Goal: Information Seeking & Learning: Find specific fact

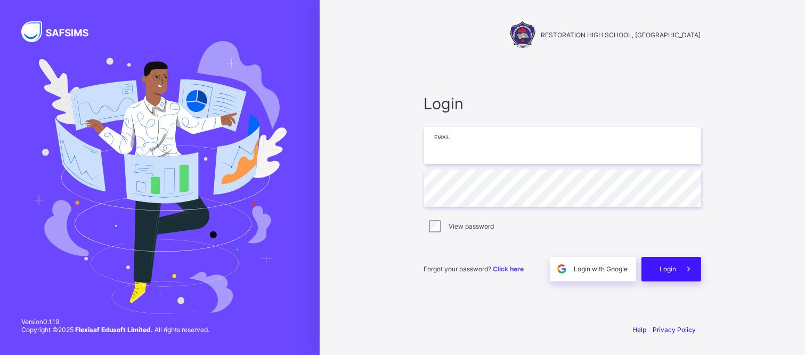
type input "**********"
click at [687, 271] on icon at bounding box center [688, 269] width 11 height 10
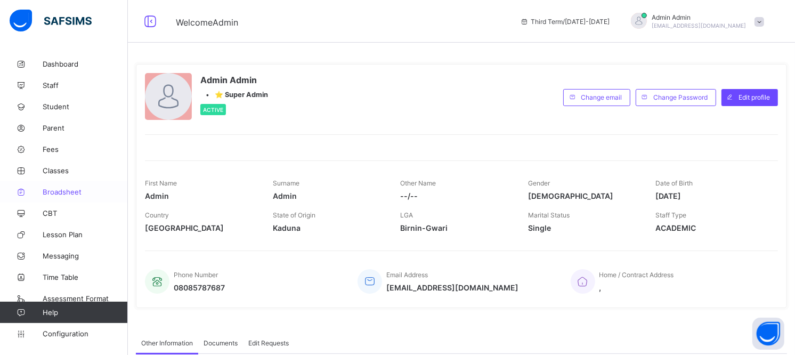
click at [68, 195] on span "Broadsheet" at bounding box center [85, 192] width 85 height 9
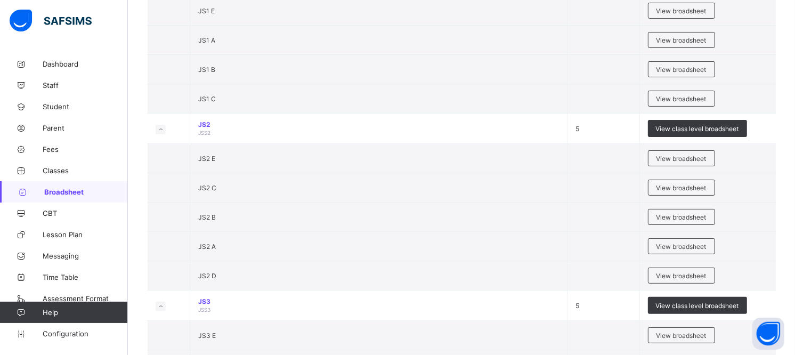
scroll to position [190, 0]
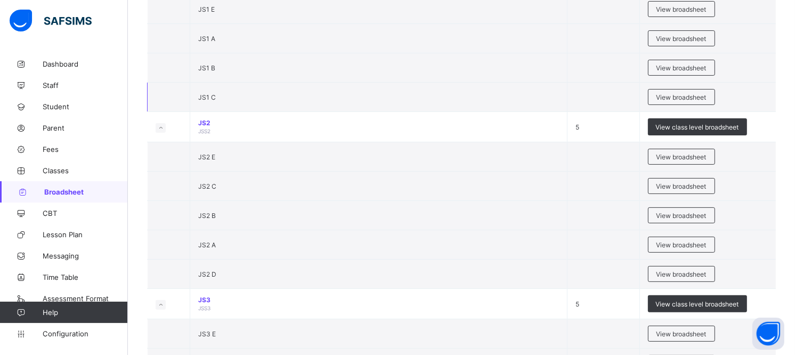
click at [707, 105] on td "View broadsheet" at bounding box center [708, 97] width 136 height 29
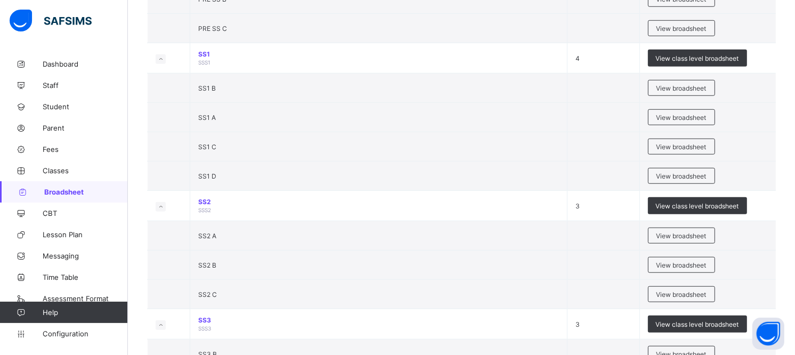
scroll to position [0, 0]
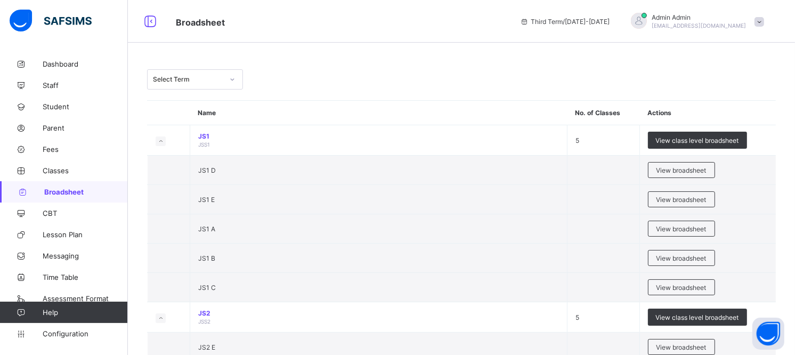
click at [233, 79] on icon at bounding box center [233, 79] width 4 height 2
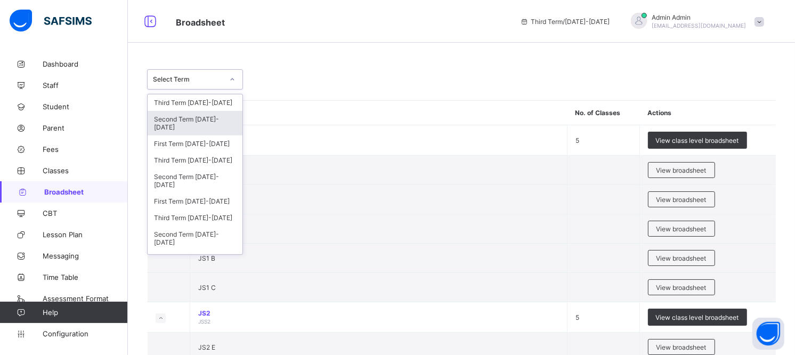
click at [209, 123] on div "Second Term 2024-2025" at bounding box center [195, 123] width 95 height 25
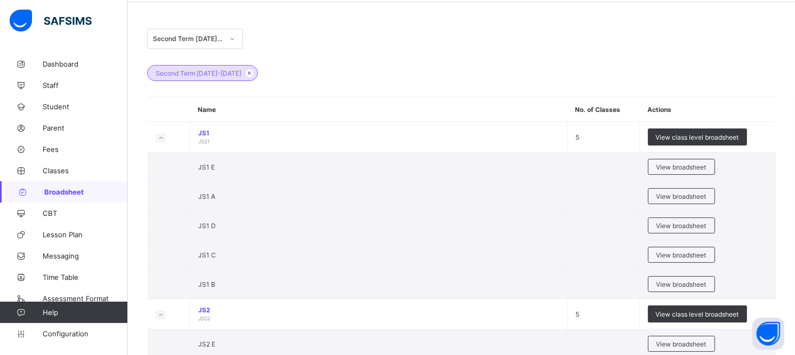
scroll to position [23, 0]
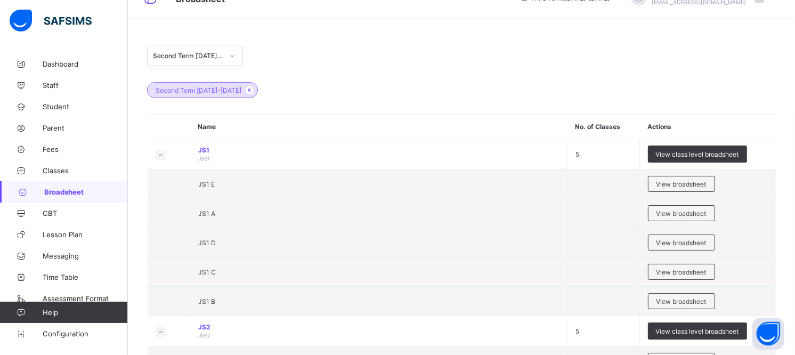
click at [233, 56] on icon at bounding box center [232, 56] width 6 height 11
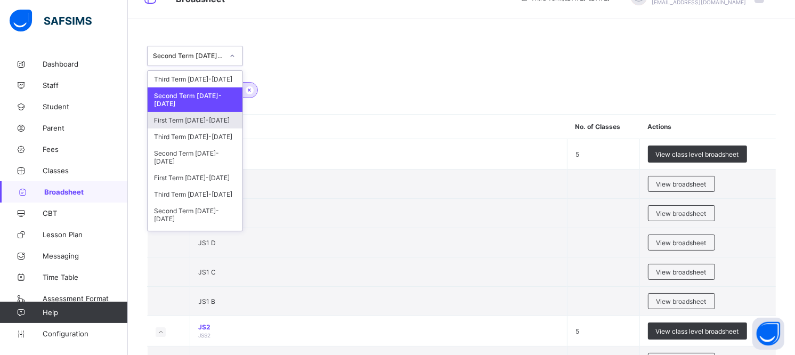
click at [203, 120] on div "First Term 2024-2025" at bounding box center [195, 120] width 95 height 17
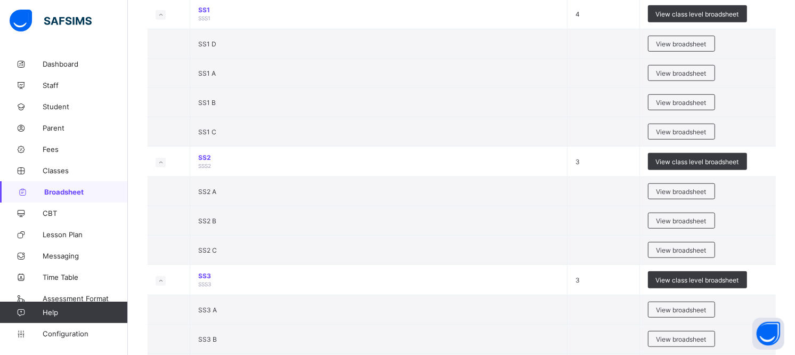
scroll to position [869, 0]
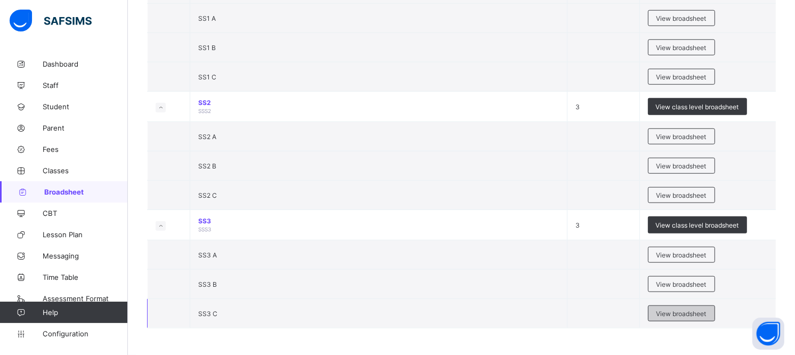
click at [684, 313] on span "View broadsheet" at bounding box center [682, 314] width 50 height 8
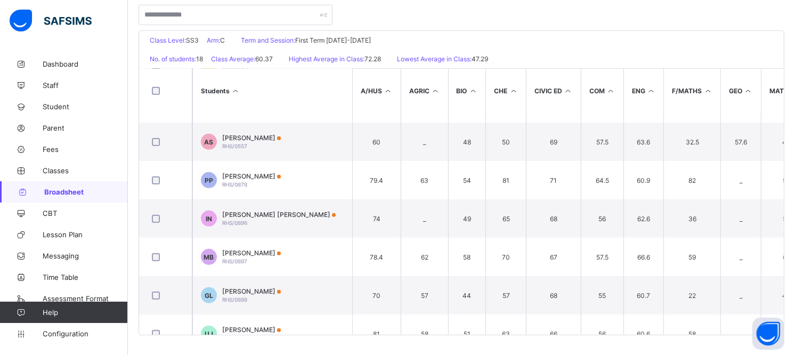
scroll to position [472, 0]
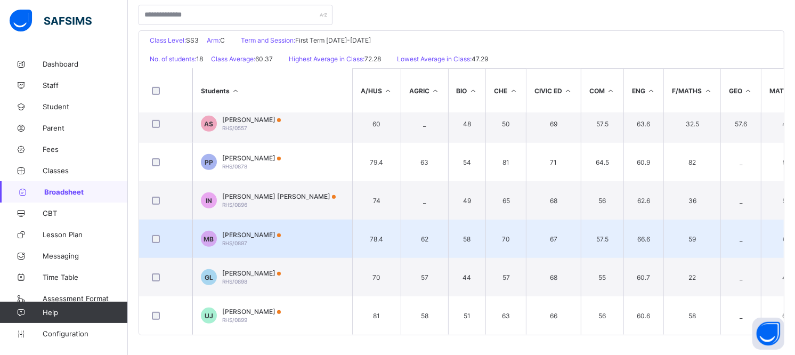
drag, startPoint x: 262, startPoint y: 228, endPoint x: 235, endPoint y: 230, distance: 27.8
click at [235, 231] on span "[PERSON_NAME]" at bounding box center [251, 235] width 59 height 8
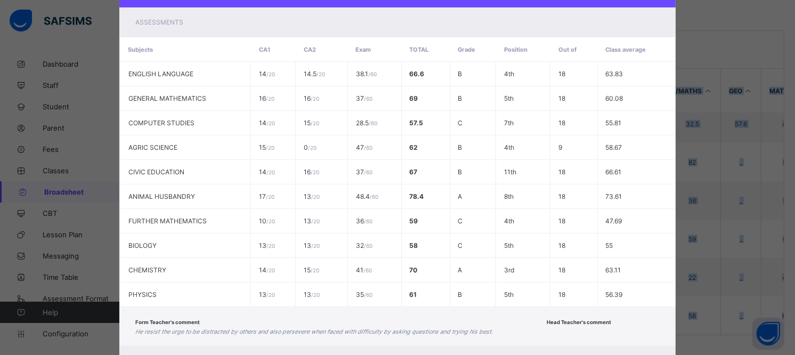
scroll to position [246, 0]
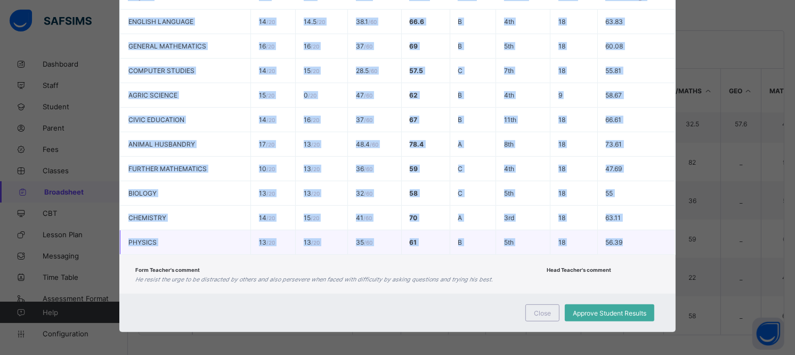
drag, startPoint x: 183, startPoint y: 45, endPoint x: 635, endPoint y: 244, distance: 493.5
click at [635, 244] on div "MB RHS/0897 MELETUS BOAZ SS3 C Pending End of term View Reportsheet Position 5 …" at bounding box center [397, 56] width 556 height 552
copy div "RHS/0897 MELETUS BOAZ SS3 C Pending End of term View Reportsheet Position 5 /18…"
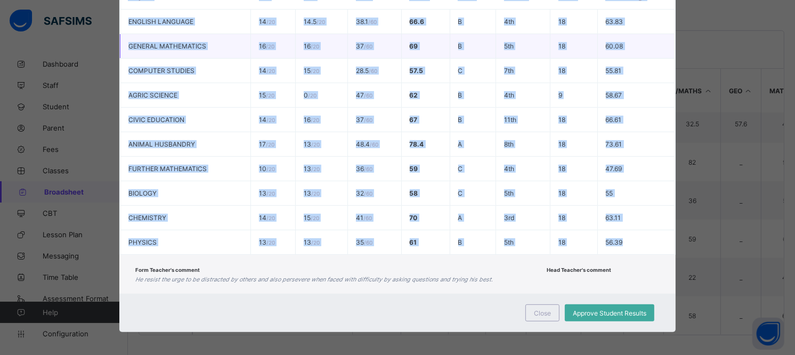
click at [378, 55] on td "37 / 60" at bounding box center [375, 46] width 54 height 25
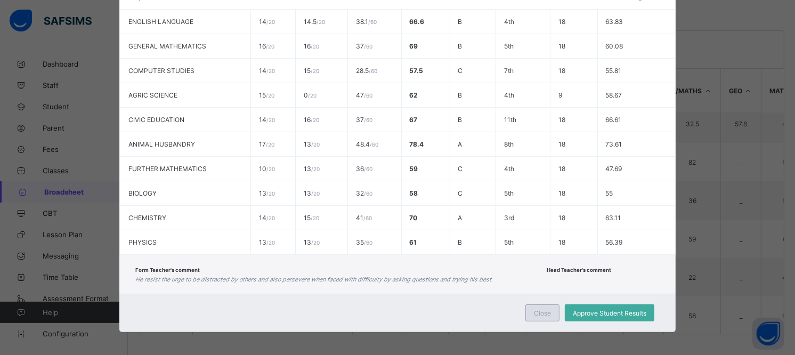
click at [527, 312] on div "Close" at bounding box center [543, 312] width 34 height 17
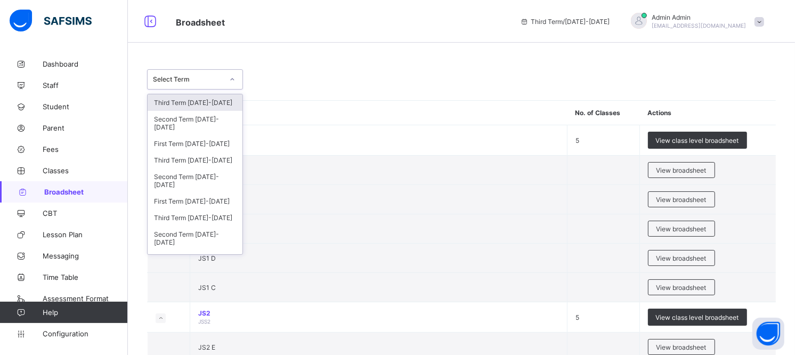
click at [231, 79] on icon at bounding box center [233, 79] width 4 height 2
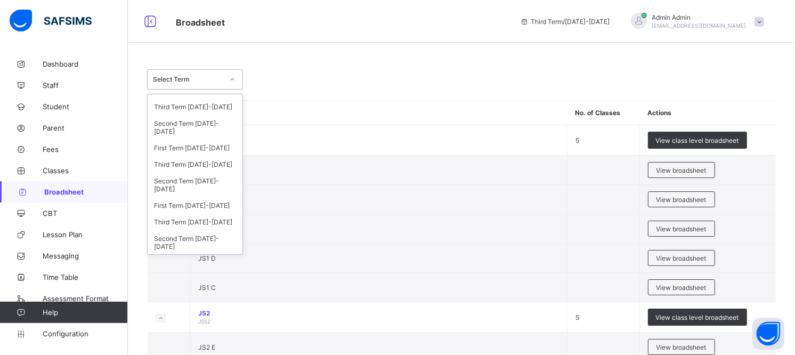
scroll to position [55, 0]
click at [200, 102] on div "Third Term 2023-2024" at bounding box center [195, 104] width 95 height 17
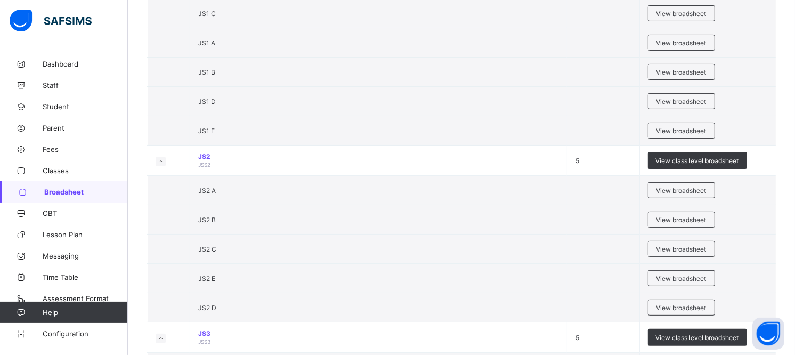
scroll to position [0, 0]
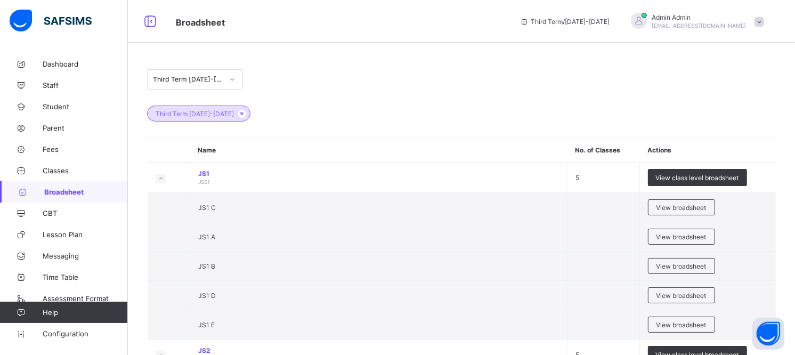
click at [233, 83] on icon at bounding box center [232, 79] width 6 height 11
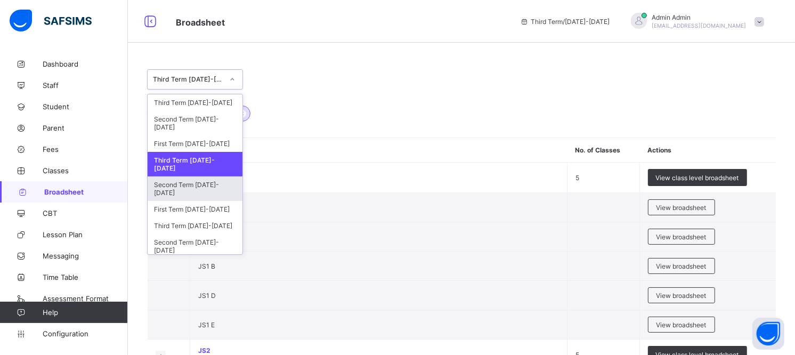
click at [215, 176] on div "Second Term 2023-2024" at bounding box center [195, 188] width 95 height 25
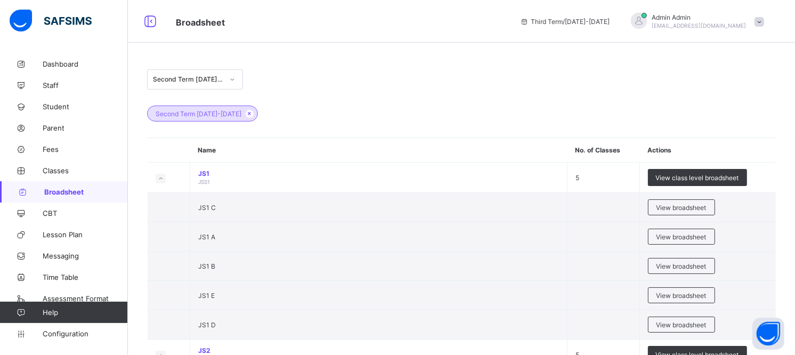
click at [233, 82] on icon at bounding box center [232, 79] width 6 height 11
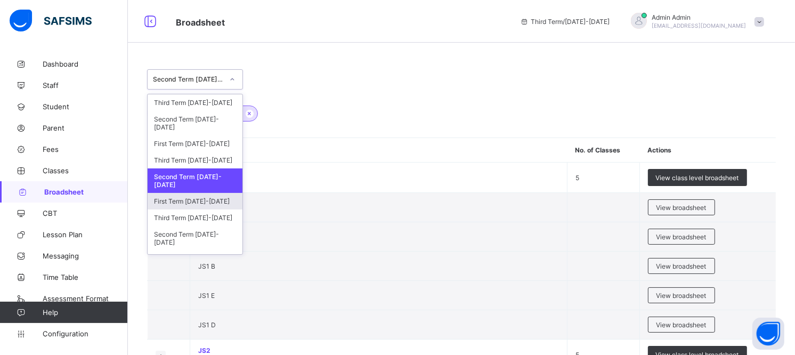
click at [203, 205] on div "First Term 2023-2024" at bounding box center [195, 201] width 95 height 17
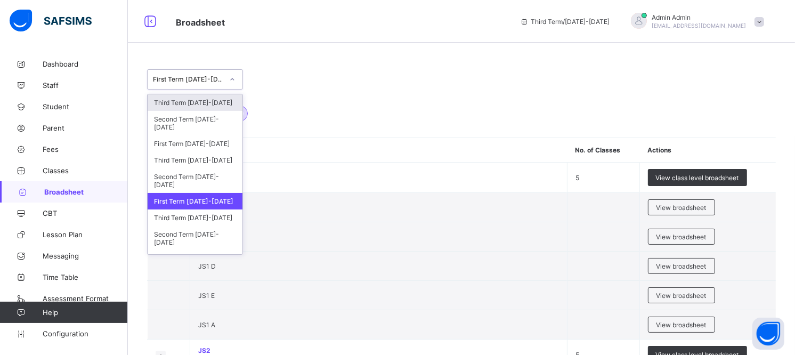
click at [237, 80] on div at bounding box center [232, 79] width 18 height 17
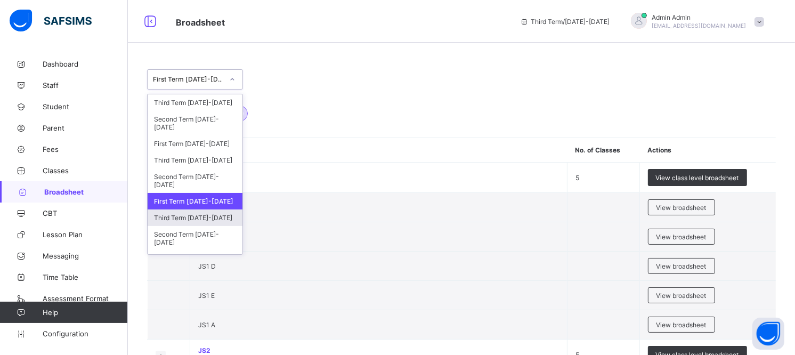
click at [211, 215] on div "Third Term 2022-2023" at bounding box center [195, 217] width 95 height 17
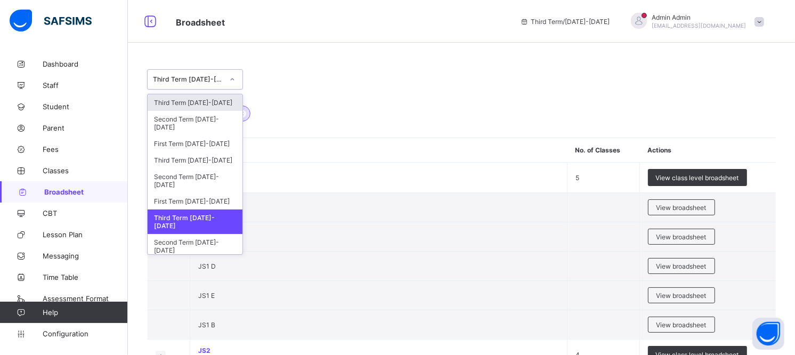
click at [205, 85] on div "Third Term 2022-2023" at bounding box center [185, 79] width 75 height 15
click at [201, 215] on div "Third Term 2022-2023" at bounding box center [195, 221] width 95 height 25
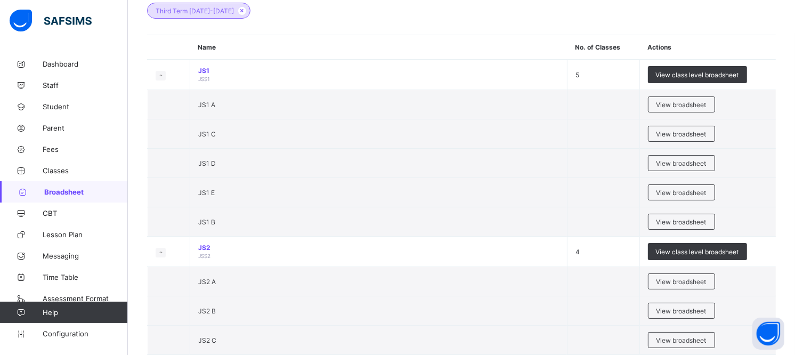
scroll to position [47, 0]
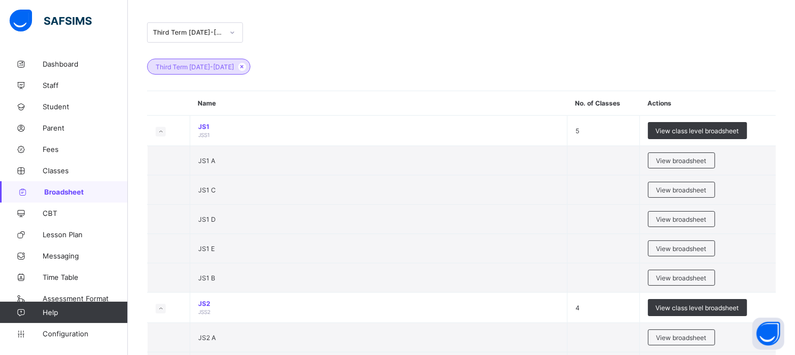
click at [227, 36] on div at bounding box center [232, 32] width 18 height 17
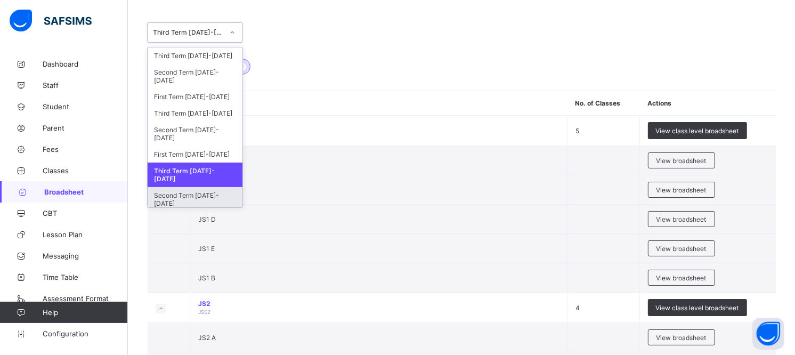
click at [190, 187] on div "Second Term [DATE]-[DATE]" at bounding box center [195, 199] width 95 height 25
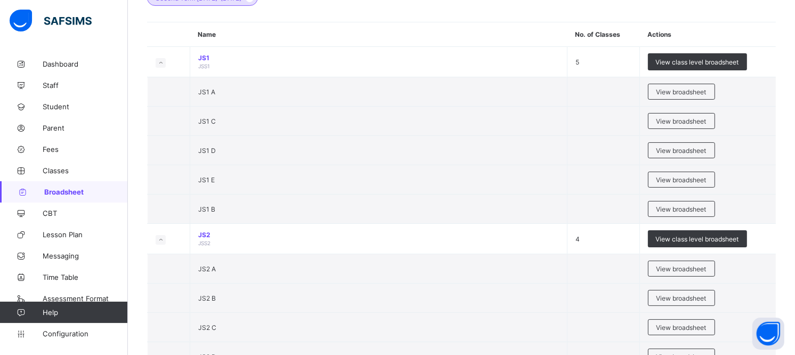
scroll to position [6, 0]
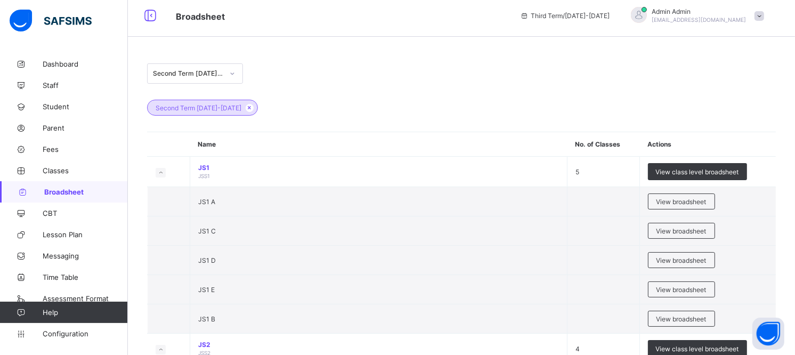
click at [240, 76] on div at bounding box center [232, 73] width 18 height 17
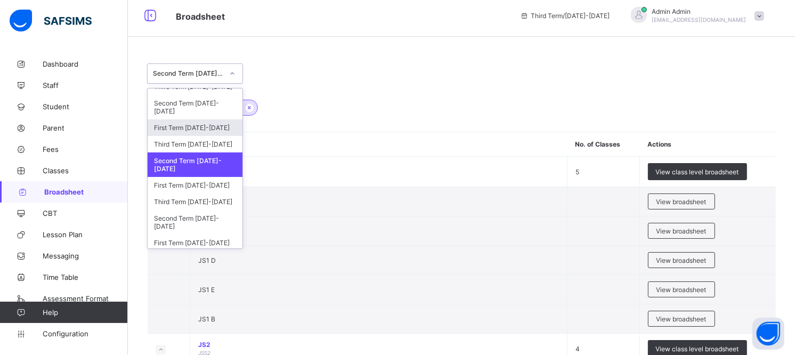
scroll to position [81, 0]
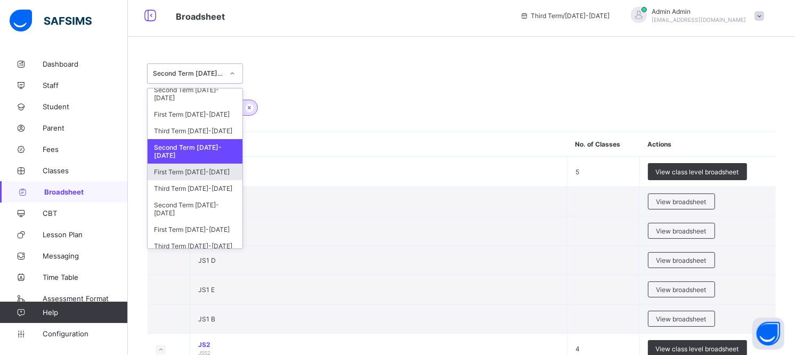
click at [200, 171] on div "First Term 2022-2023" at bounding box center [195, 172] width 95 height 17
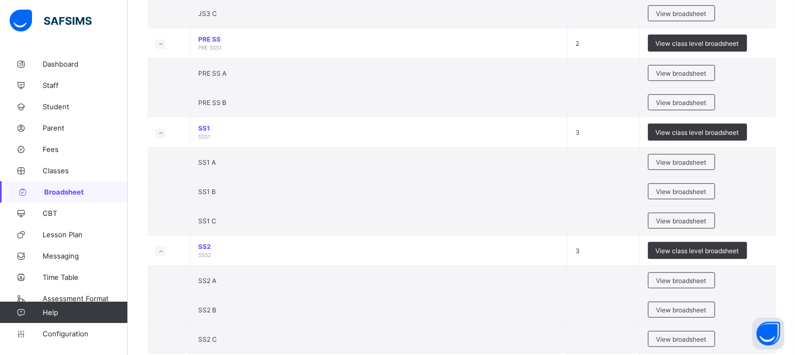
scroll to position [583, 0]
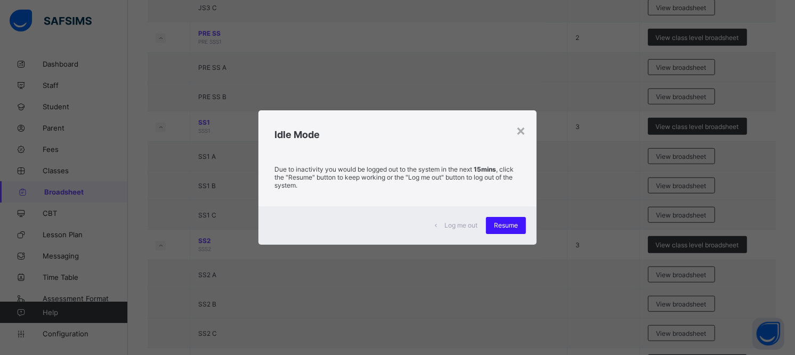
click at [510, 226] on span "Resume" at bounding box center [506, 225] width 24 height 8
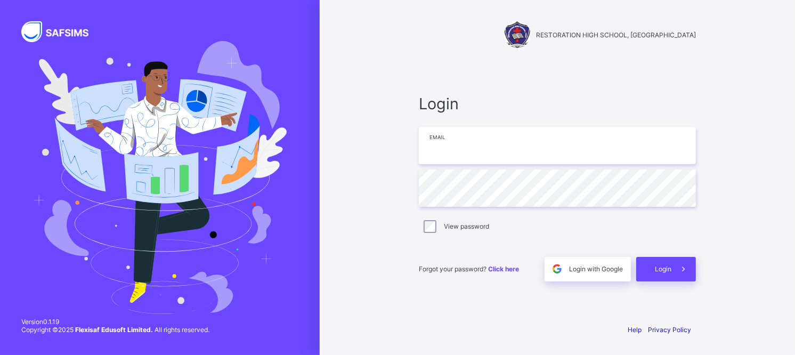
type input "**********"
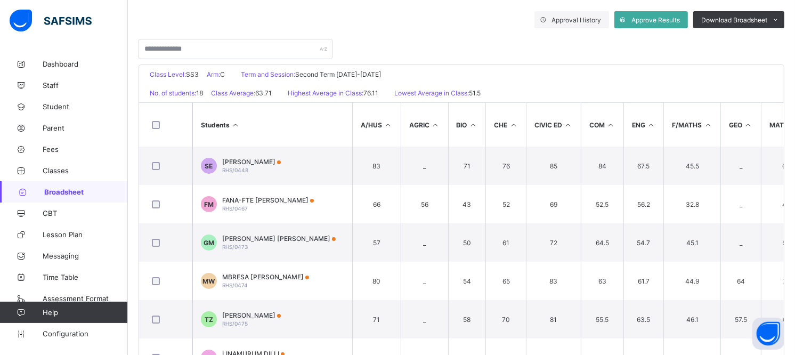
scroll to position [220, 0]
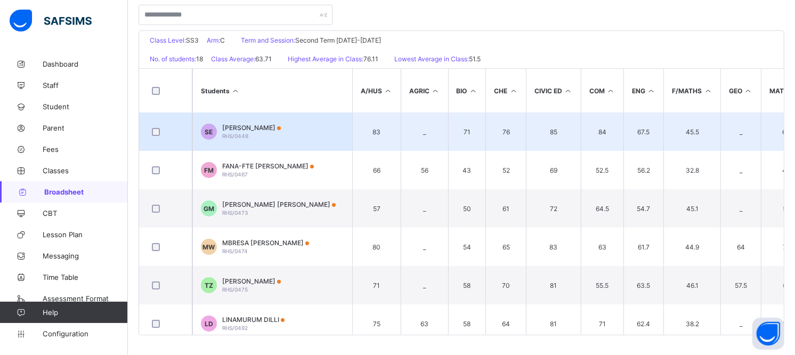
click at [789, 140] on td "64" at bounding box center [786, 131] width 51 height 38
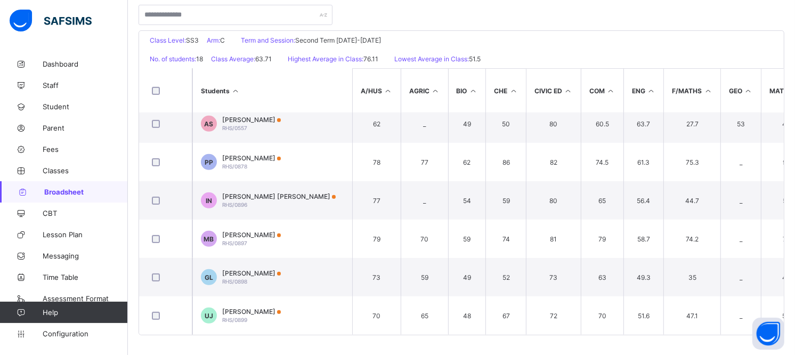
scroll to position [472, 0]
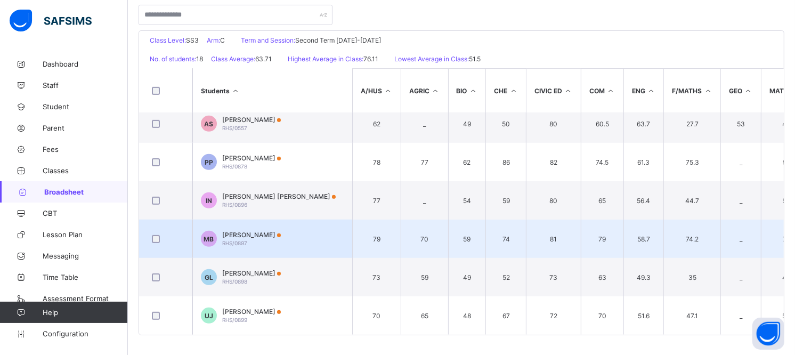
click at [248, 231] on span "[PERSON_NAME]" at bounding box center [251, 235] width 59 height 8
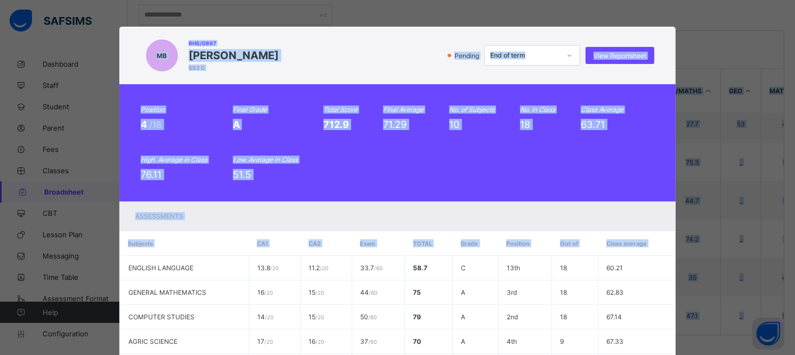
scroll to position [246, 0]
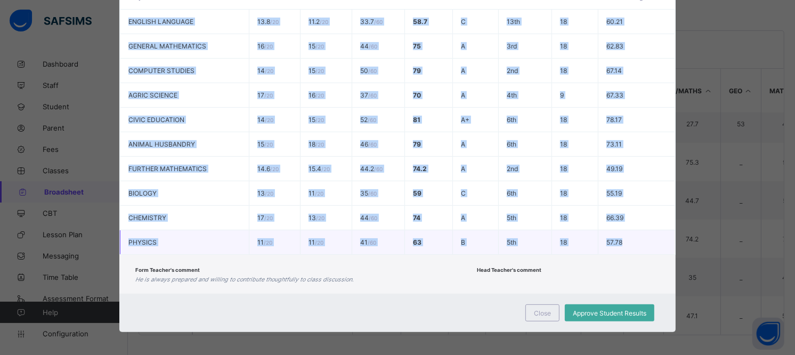
drag, startPoint x: 123, startPoint y: 268, endPoint x: 627, endPoint y: 244, distance: 504.3
click at [627, 244] on tbody "ENGLISH LANGUAGE 13.8 / 20 11.2 / 20 33.7 / 60 58.7 C 13th 18 60.21 GENERAL MAT…" at bounding box center [397, 132] width 555 height 245
copy tbody "ENGLISH LANGUAGE 13.8 / 20 11.2 / 20 33.7 / 60 58.7 C 13th 18 60.21 GENERAL MAT…"
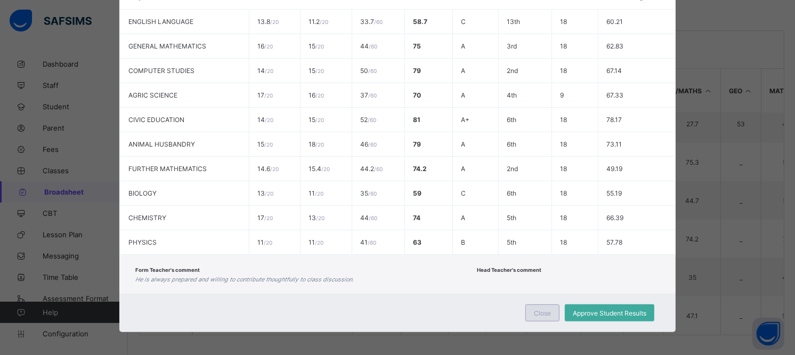
click at [540, 309] on span "Close" at bounding box center [542, 313] width 17 height 8
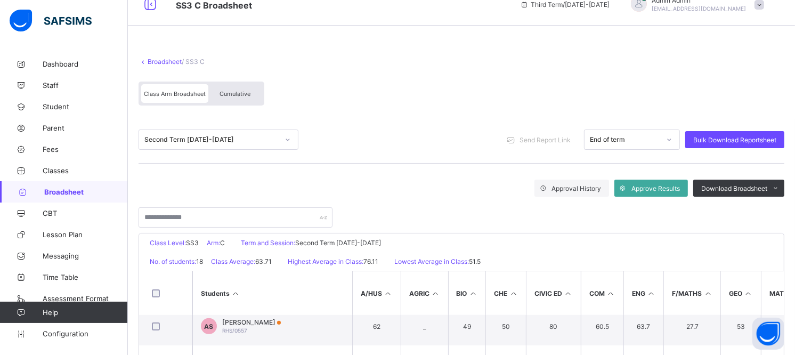
scroll to position [0, 0]
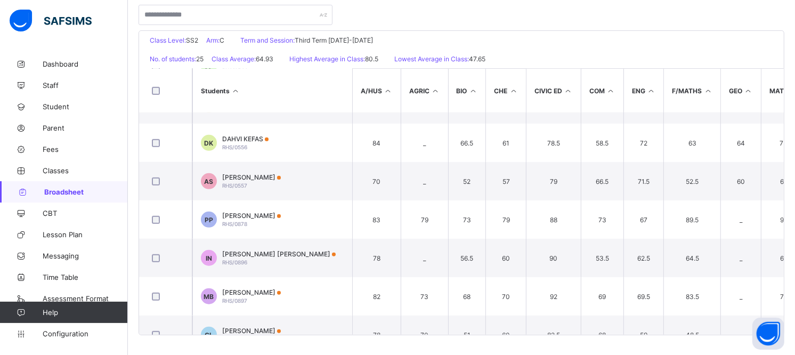
scroll to position [684, 0]
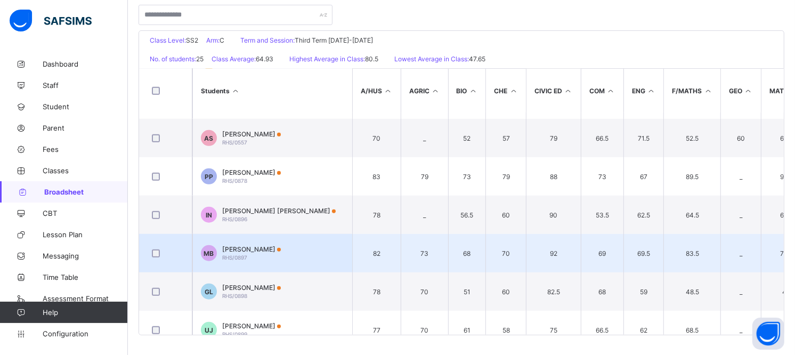
click at [238, 242] on td "MB MELETUS BOAZ RHS/0897" at bounding box center [272, 253] width 160 height 38
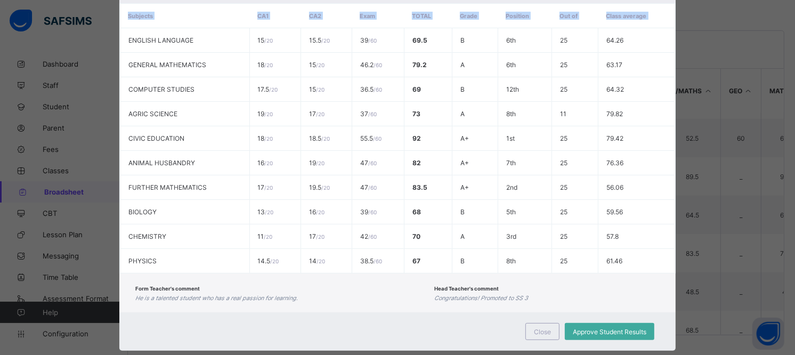
scroll to position [246, 0]
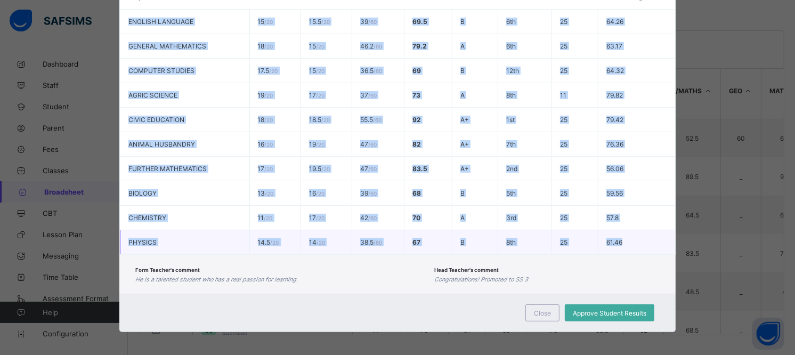
drag, startPoint x: 123, startPoint y: 268, endPoint x: 635, endPoint y: 236, distance: 513.8
click at [635, 236] on tbody "ENGLISH LANGUAGE 15 / 20 15.5 / 20 39 / 60 69.5 B 6th 25 64.26 GENERAL MATHEMAT…" at bounding box center [397, 132] width 555 height 245
copy tbody "ENGLISH LANGUAGE 15 / 20 15.5 / 20 39 / 60 69.5 B 6th 25 64.26 GENERAL MATHEMAT…"
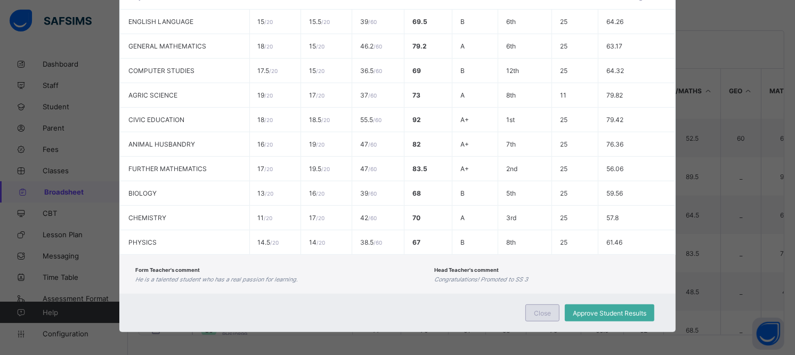
click at [541, 309] on span "Close" at bounding box center [542, 313] width 17 height 8
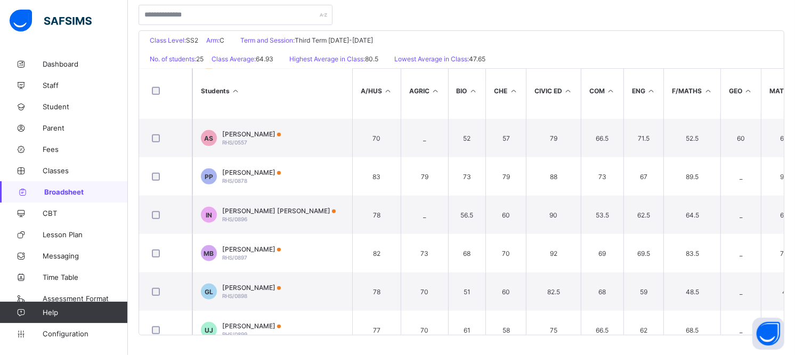
click at [448, 109] on th "BIO" at bounding box center [467, 91] width 38 height 44
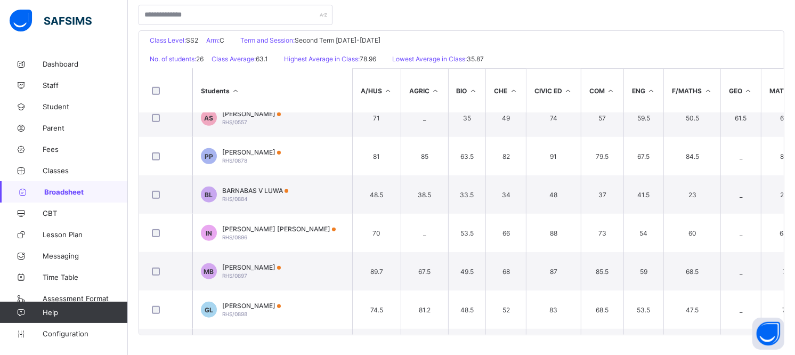
scroll to position [709, 0]
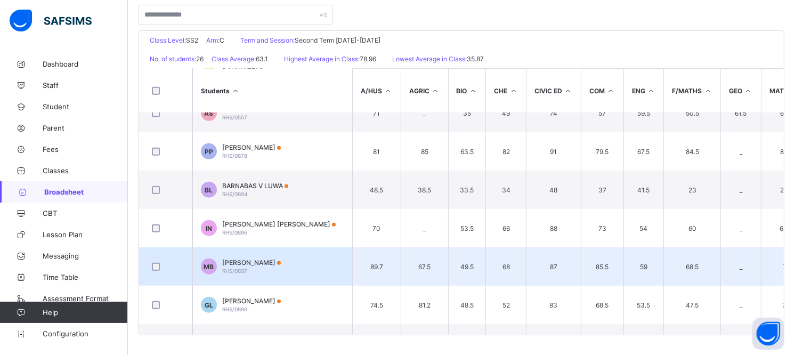
click at [260, 262] on span "[PERSON_NAME]" at bounding box center [251, 263] width 59 height 8
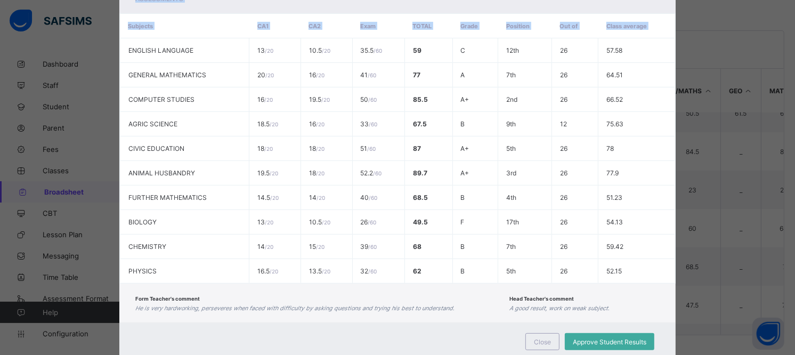
scroll to position [246, 0]
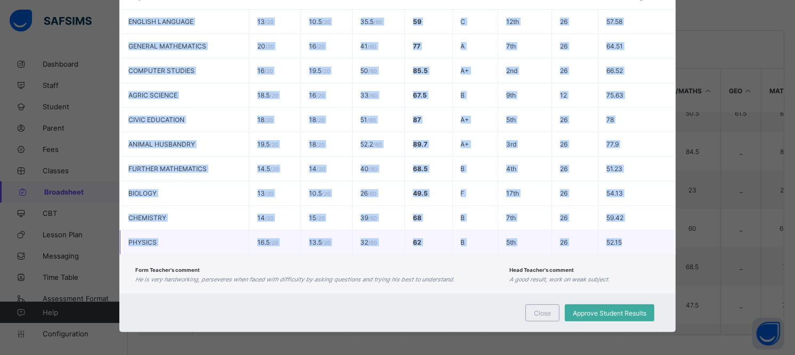
drag, startPoint x: 123, startPoint y: 270, endPoint x: 631, endPoint y: 238, distance: 509.0
click at [631, 238] on tbody "ENGLISH LANGUAGE 13 / 20 10.5 / 20 35.5 / 60 59 C 12th 26 57.58 GENERAL MATHEMA…" at bounding box center [397, 132] width 555 height 245
copy tbody "ENGLISH LANGUAGE 13 / 20 10.5 / 20 35.5 / 60 59 C 12th 26 57.58 GENERAL MATHEMA…"
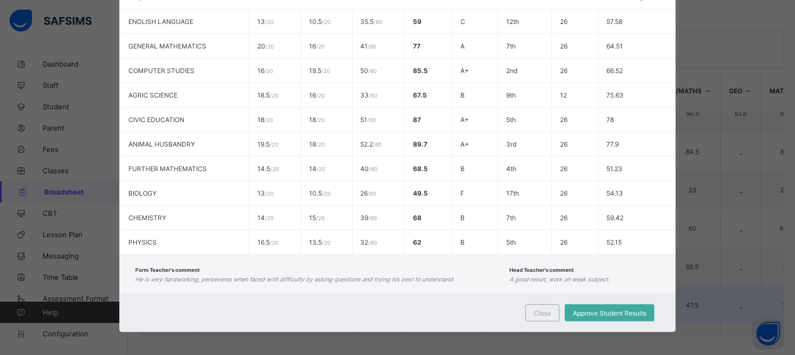
click at [546, 307] on div "Close" at bounding box center [543, 312] width 34 height 17
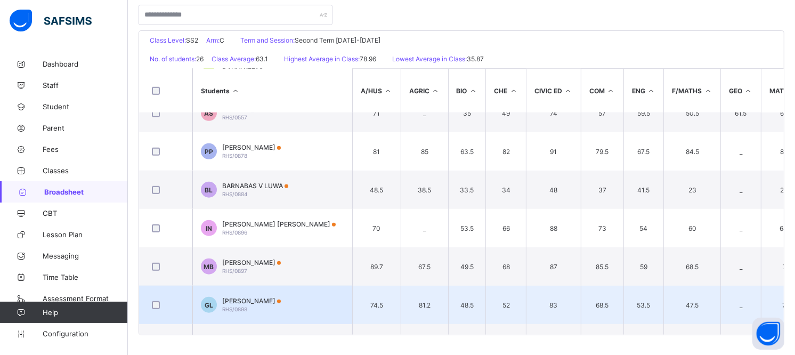
click at [545, 310] on td "83" at bounding box center [553, 305] width 55 height 38
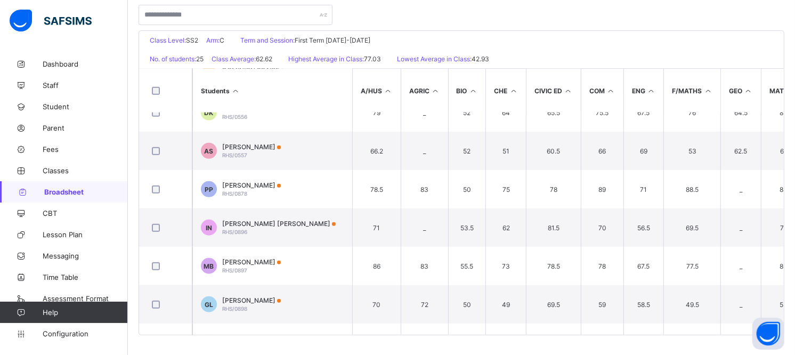
scroll to position [673, 0]
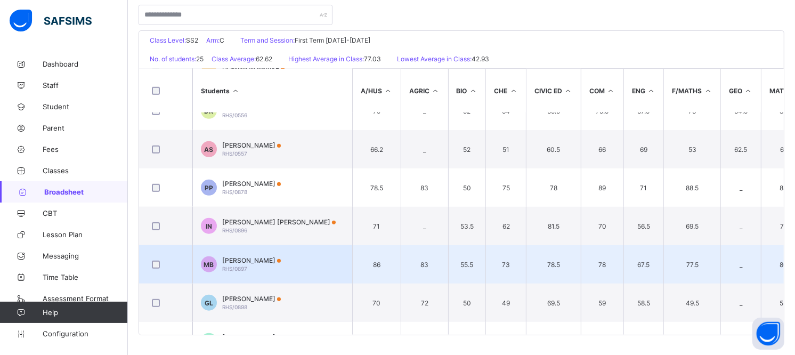
click at [248, 259] on span "[PERSON_NAME]" at bounding box center [251, 260] width 59 height 8
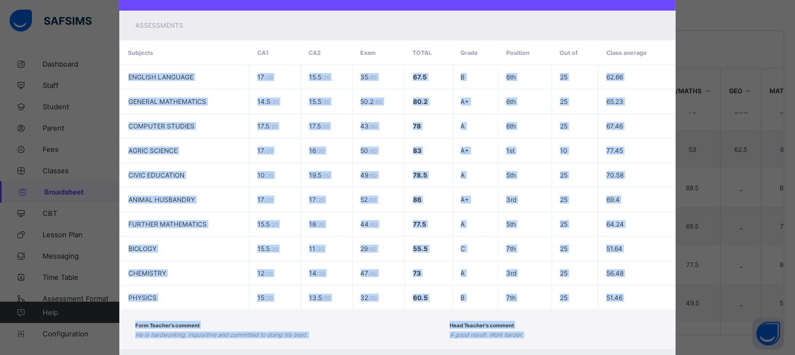
scroll to position [208, 0]
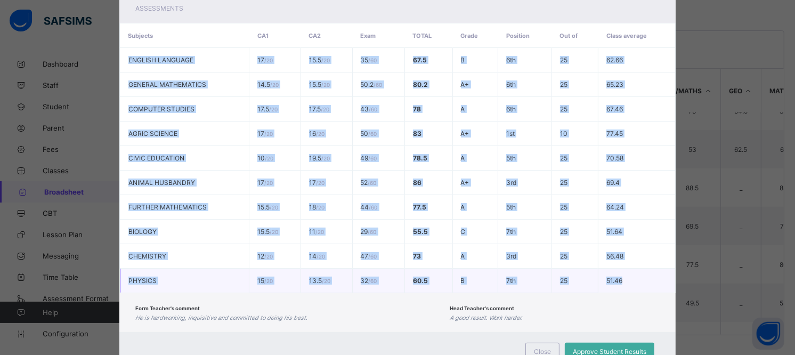
drag, startPoint x: 120, startPoint y: 267, endPoint x: 633, endPoint y: 270, distance: 512.8
click at [633, 270] on tbody "ENGLISH LANGUAGE 17 / 20 15.5 / 20 35 / 60 67.5 B 6th 25 62.66 GENERAL MATHEMAT…" at bounding box center [397, 170] width 555 height 245
copy tbody "ENGLISH LANGUAGE 17 / 20 15.5 / 20 35 / 60 67.5 B 6th 25 62.66 GENERAL MATHEMAT…"
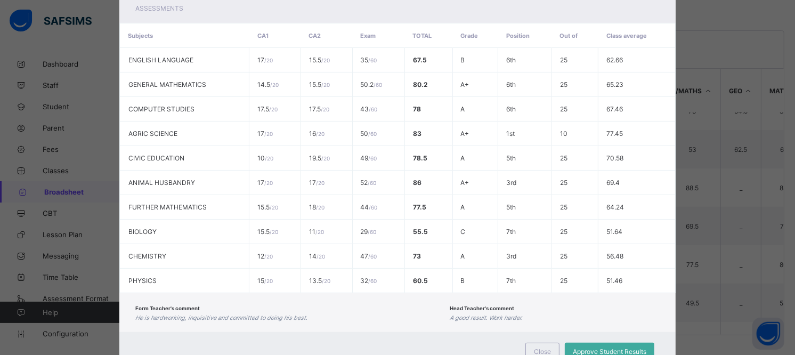
click at [538, 343] on div "Close" at bounding box center [543, 351] width 34 height 17
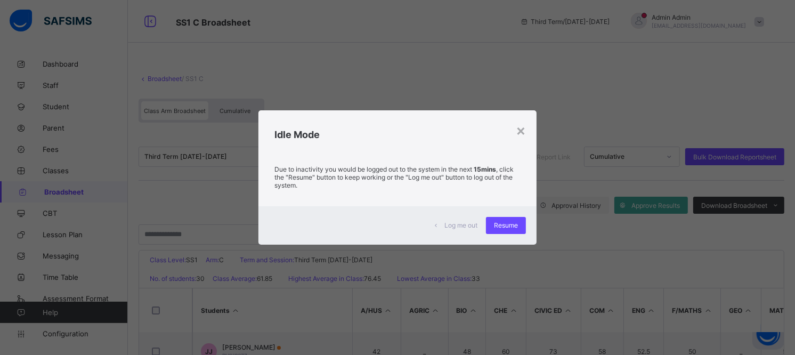
click at [537, 91] on div "× Idle Mode Due to inactivity you would be logged out to the system in the next…" at bounding box center [397, 177] width 795 height 355
click at [519, 221] on div "Resume" at bounding box center [506, 225] width 40 height 17
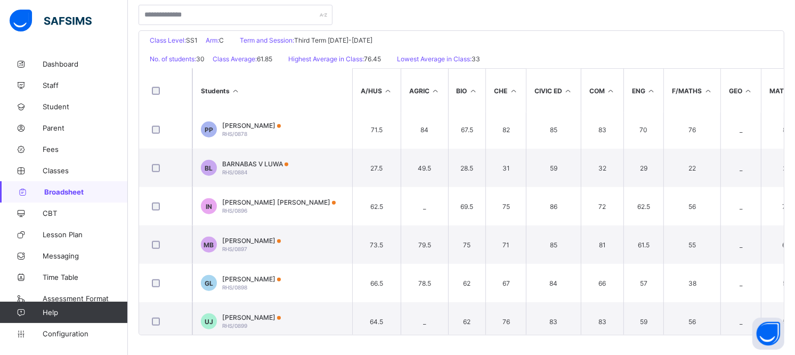
scroll to position [901, 0]
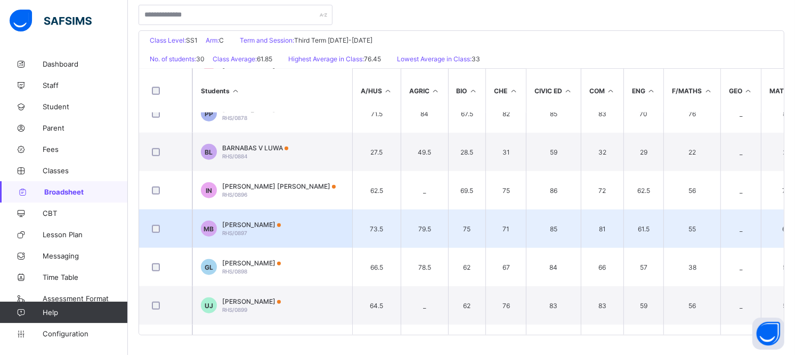
click at [243, 221] on span "[PERSON_NAME]" at bounding box center [251, 225] width 59 height 8
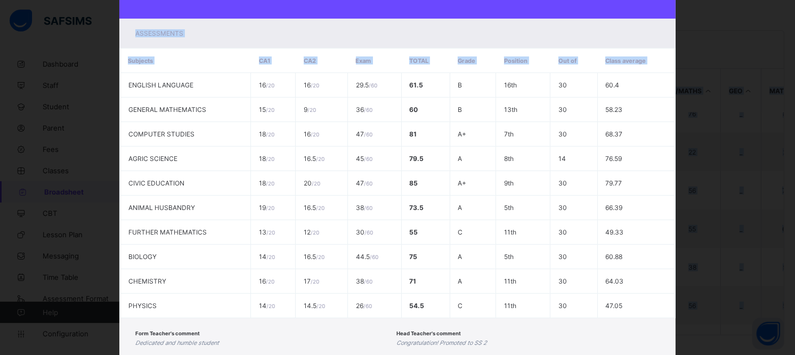
scroll to position [246, 0]
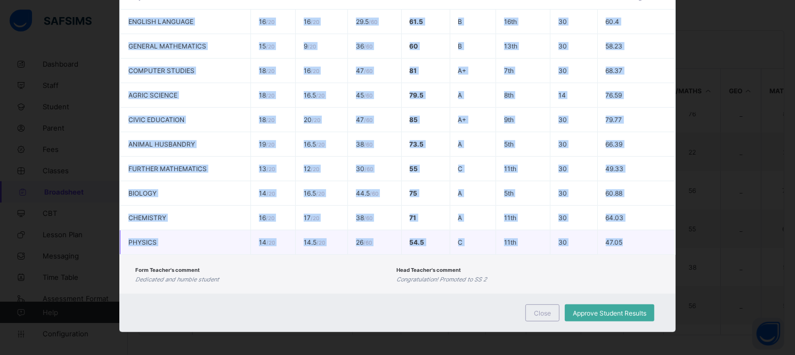
drag, startPoint x: 124, startPoint y: 269, endPoint x: 634, endPoint y: 244, distance: 511.2
click at [634, 244] on tbody "ENGLISH LANGUAGE 16 / 20 16 / 20 29.5 / 60 61.5 B 16th 30 60.4 GENERAL MATHEMAT…" at bounding box center [397, 132] width 555 height 245
copy tbody "ENGLISH LANGUAGE 16 / 20 16 / 20 29.5 / 60 61.5 B 16th 30 60.4 GENERAL MATHEMAT…"
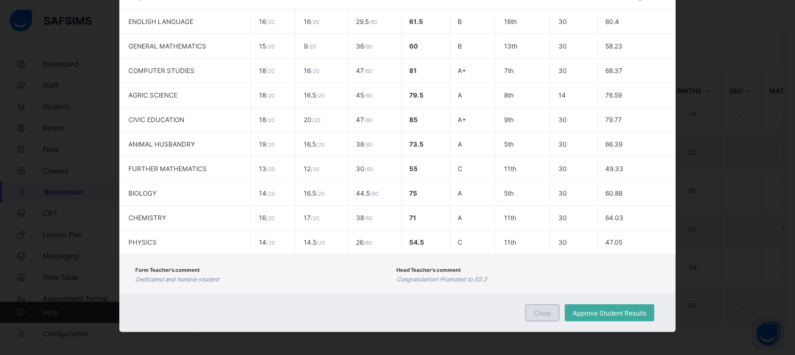
click at [548, 312] on span "Close" at bounding box center [542, 313] width 17 height 8
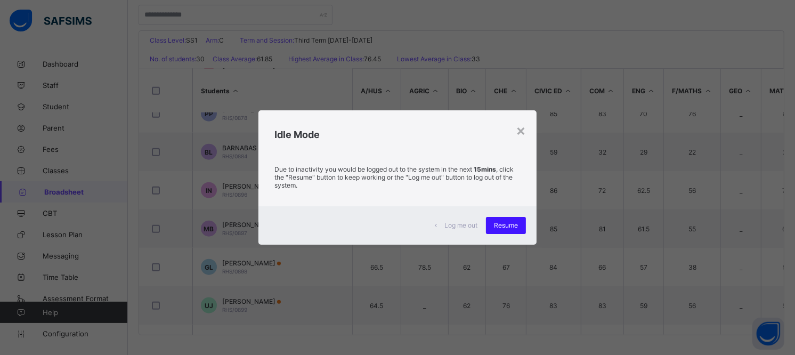
click at [507, 224] on span "Resume" at bounding box center [506, 225] width 24 height 8
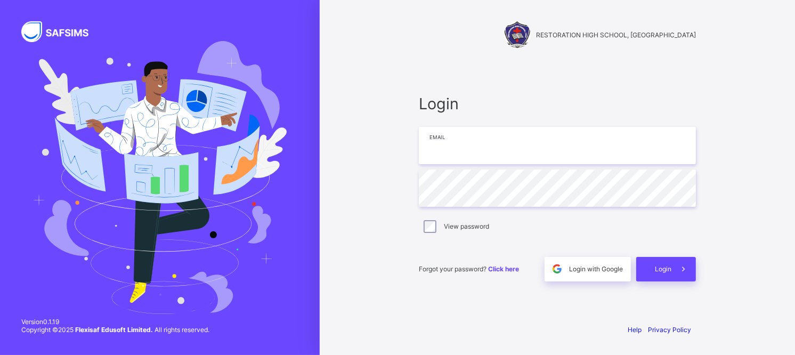
type input "**********"
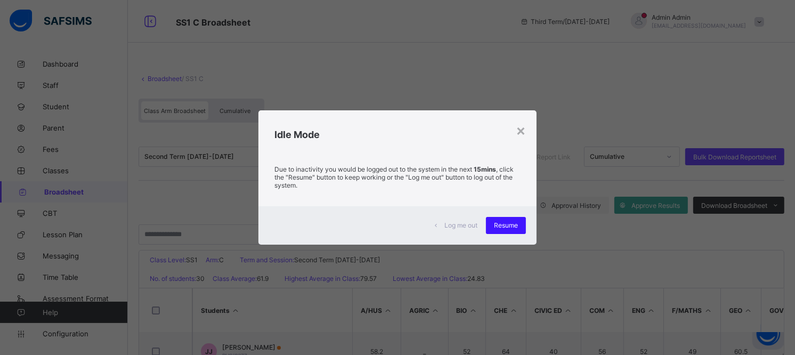
click at [500, 228] on span "Resume" at bounding box center [506, 225] width 24 height 8
click at [510, 227] on span "Resume" at bounding box center [506, 225] width 24 height 8
click at [515, 223] on span "Resume" at bounding box center [506, 225] width 24 height 8
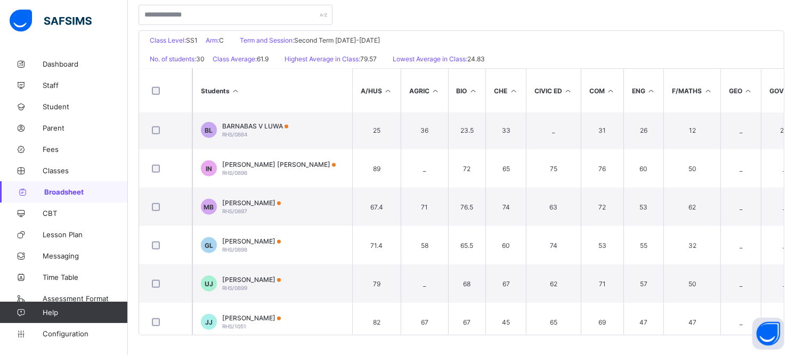
scroll to position [925, 0]
click at [246, 203] on div "[PERSON_NAME] RHS/0897" at bounding box center [251, 205] width 59 height 16
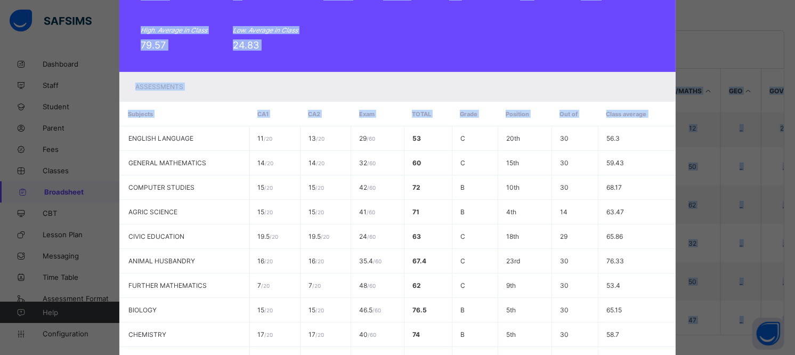
scroll to position [246, 0]
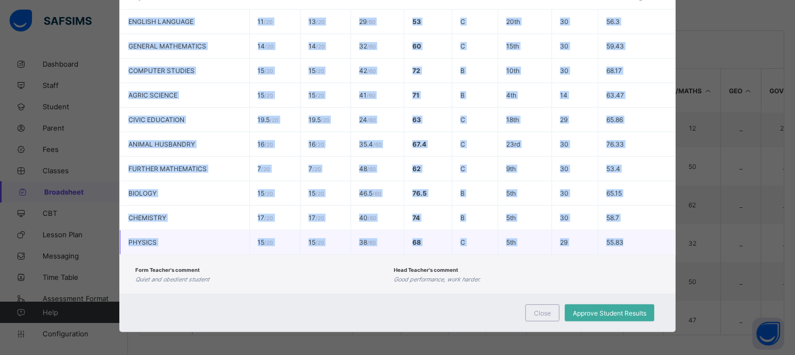
drag, startPoint x: 124, startPoint y: 267, endPoint x: 639, endPoint y: 236, distance: 515.3
click at [639, 236] on tbody "ENGLISH LANGUAGE 11 / 20 13 / 20 29 / 60 53 C 20th 30 56.3 GENERAL MATHEMATICS …" at bounding box center [397, 132] width 555 height 245
copy tbody "ENGLISH LANGUAGE 11 / 20 13 / 20 29 / 60 53 C 20th 30 56.3 GENERAL MATHEMATICS …"
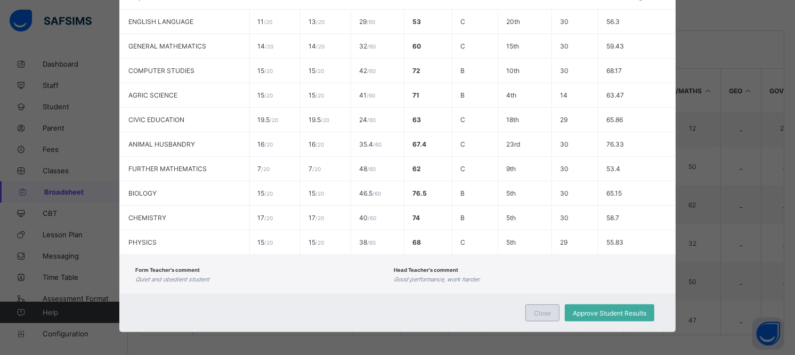
click at [534, 315] on div "Close" at bounding box center [543, 312] width 34 height 17
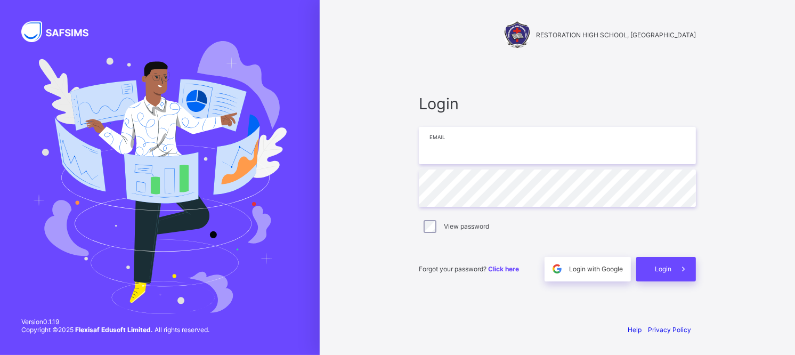
type input "**********"
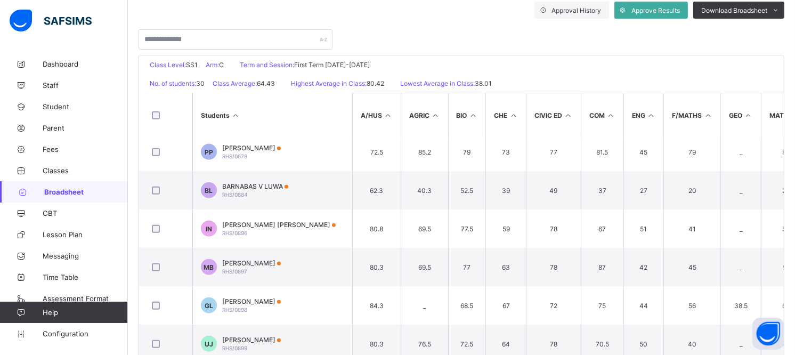
scroll to position [925, 0]
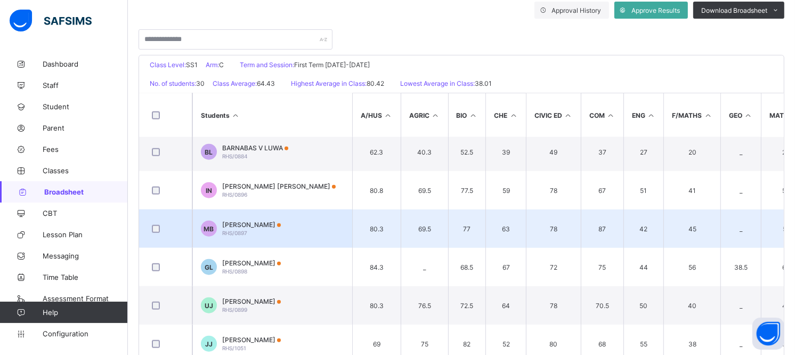
click at [227, 230] on span "RHS/0897" at bounding box center [234, 233] width 25 height 6
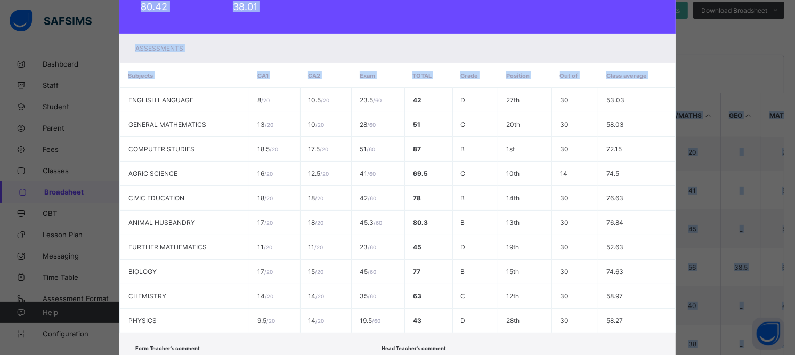
scroll to position [246, 0]
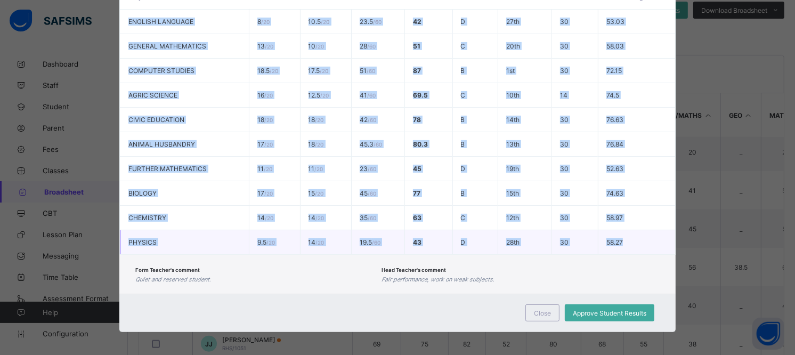
drag, startPoint x: 124, startPoint y: 268, endPoint x: 636, endPoint y: 232, distance: 513.0
click at [636, 232] on tbody "ENGLISH LANGUAGE 8 / 20 10.5 / 20 23.5 / 60 42 D 27th 30 53.03 GENERAL MATHEMAT…" at bounding box center [397, 132] width 555 height 245
copy tbody "ENGLISH LANGUAGE 8 / 20 10.5 / 20 23.5 / 60 42 D 27th 30 53.03 GENERAL MATHEMAT…"
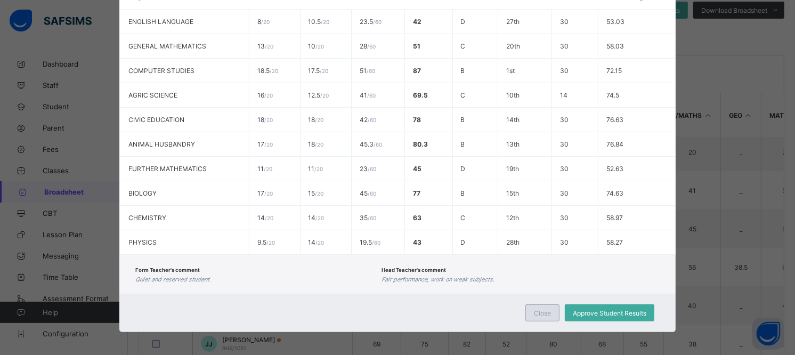
click at [548, 309] on span "Close" at bounding box center [542, 313] width 17 height 8
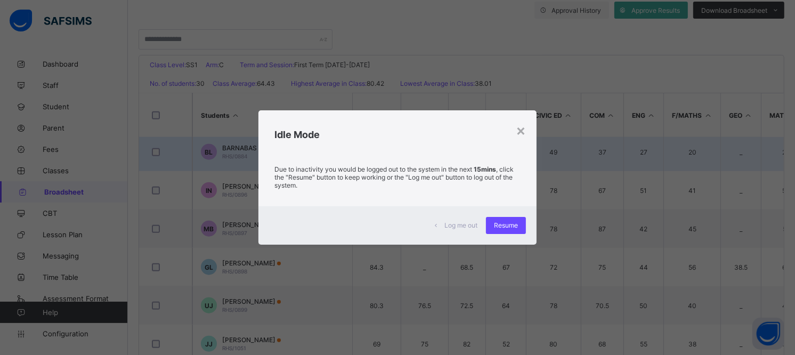
scroll to position [185, 0]
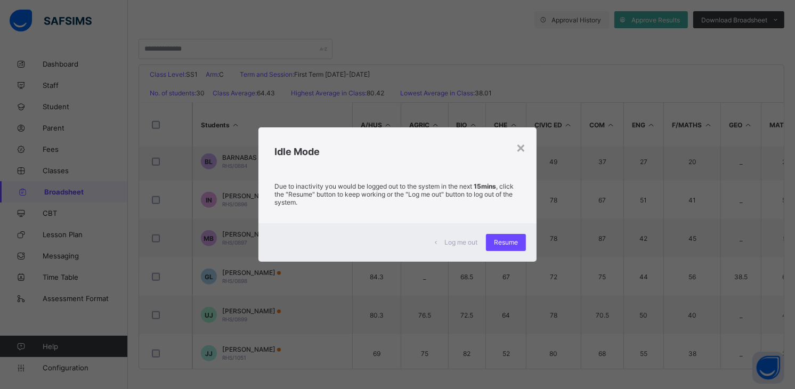
click at [500, 228] on div "Log me out Resume" at bounding box center [398, 242] width 278 height 38
click at [521, 147] on div "×" at bounding box center [521, 147] width 10 height 18
